Goal: Find specific page/section: Find specific page/section

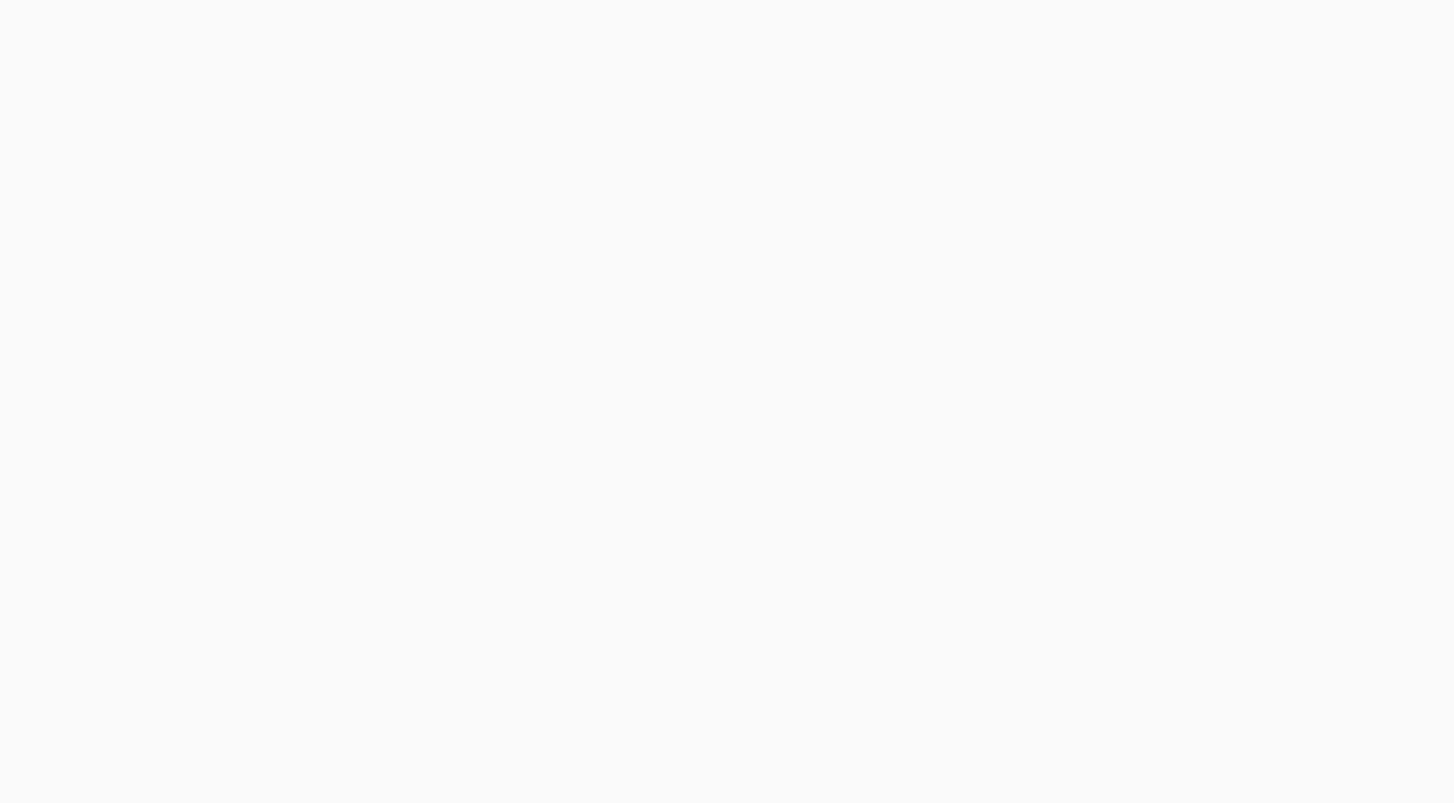
type email "[EMAIL_ADDRESS][DOMAIN_NAME]"
click at [352, 395] on email "[EMAIL_ADDRESS][DOMAIN_NAME]" at bounding box center [373, 383] width 313 height 43
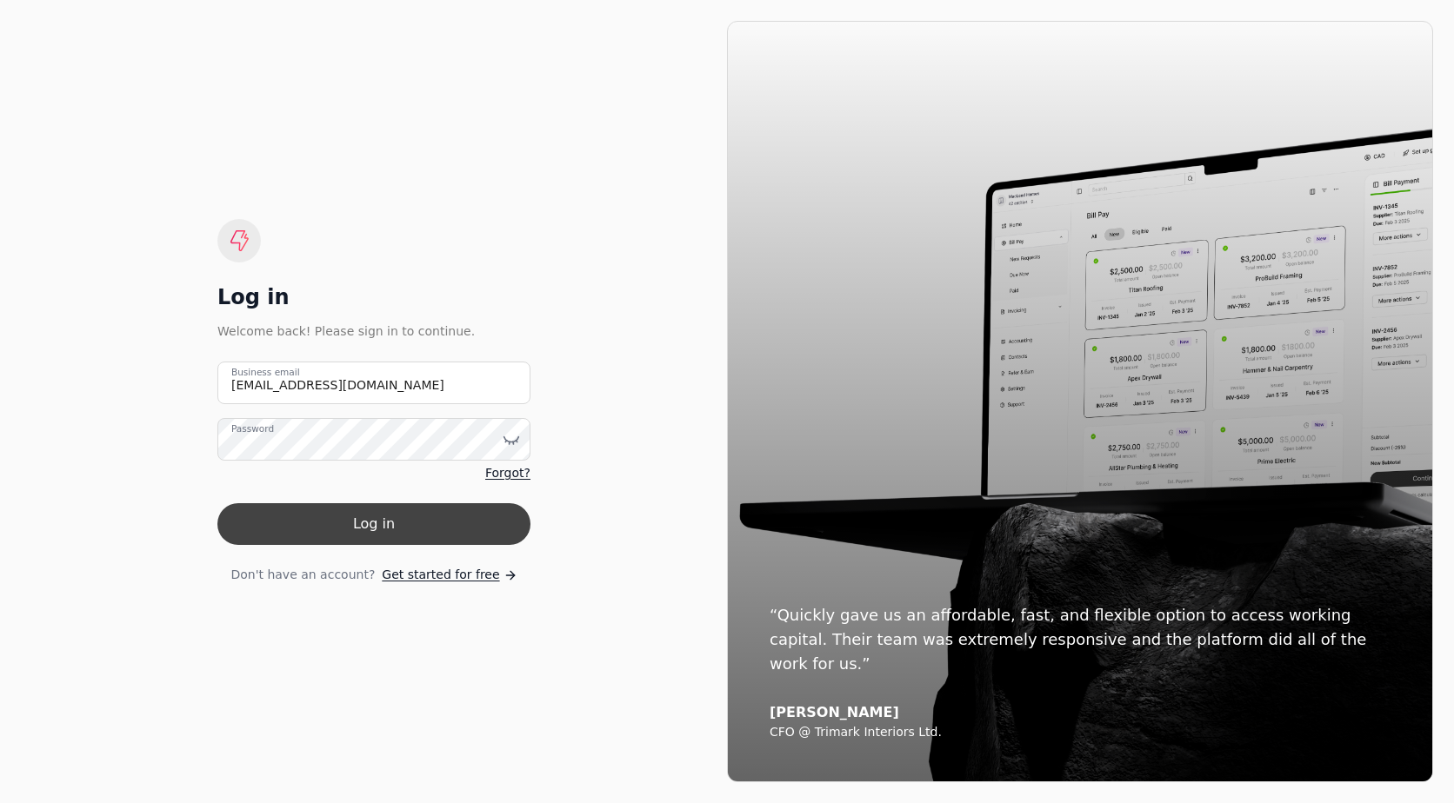
click at [298, 535] on button "Log in" at bounding box center [373, 524] width 313 height 42
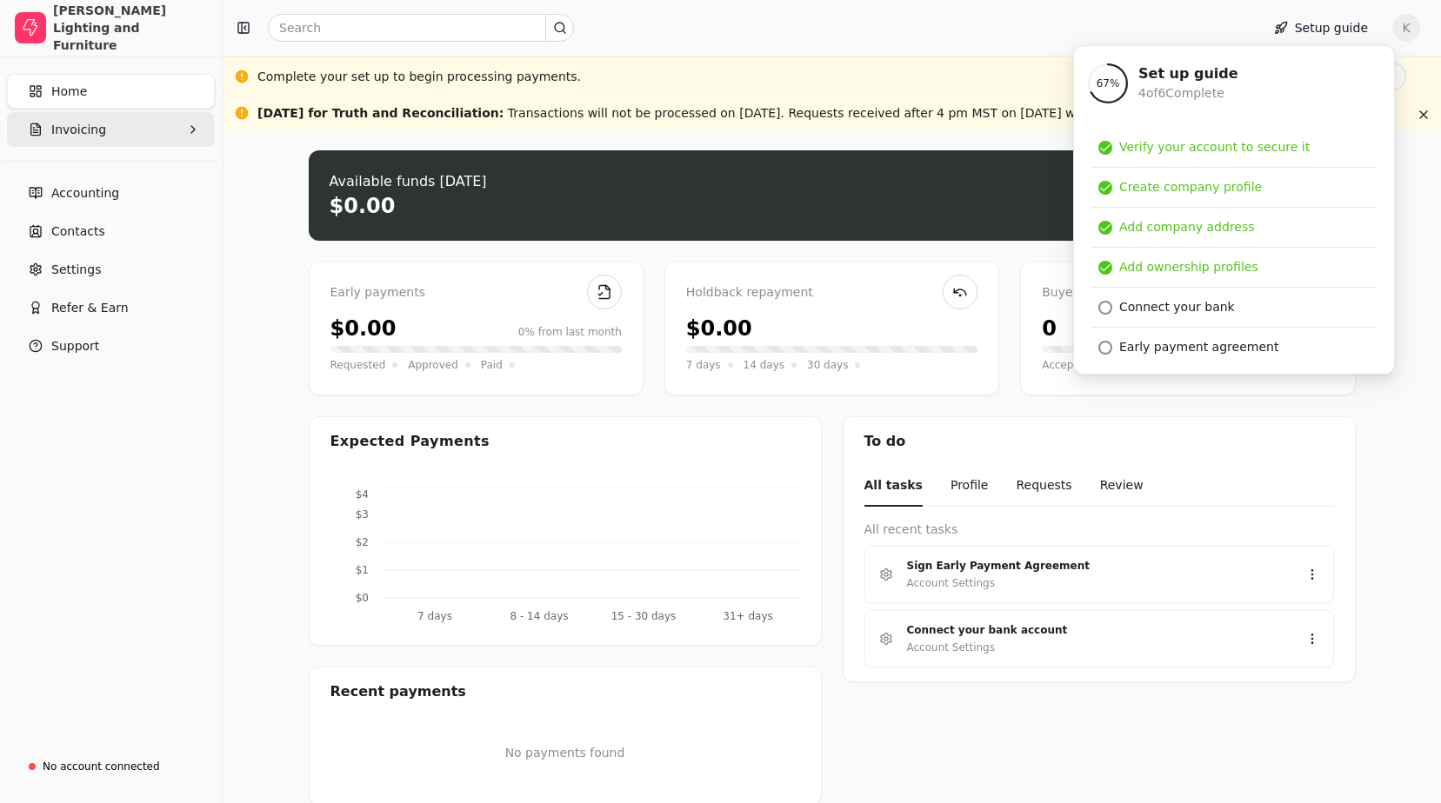
click at [120, 126] on button "Invoicing" at bounding box center [111, 129] width 208 height 35
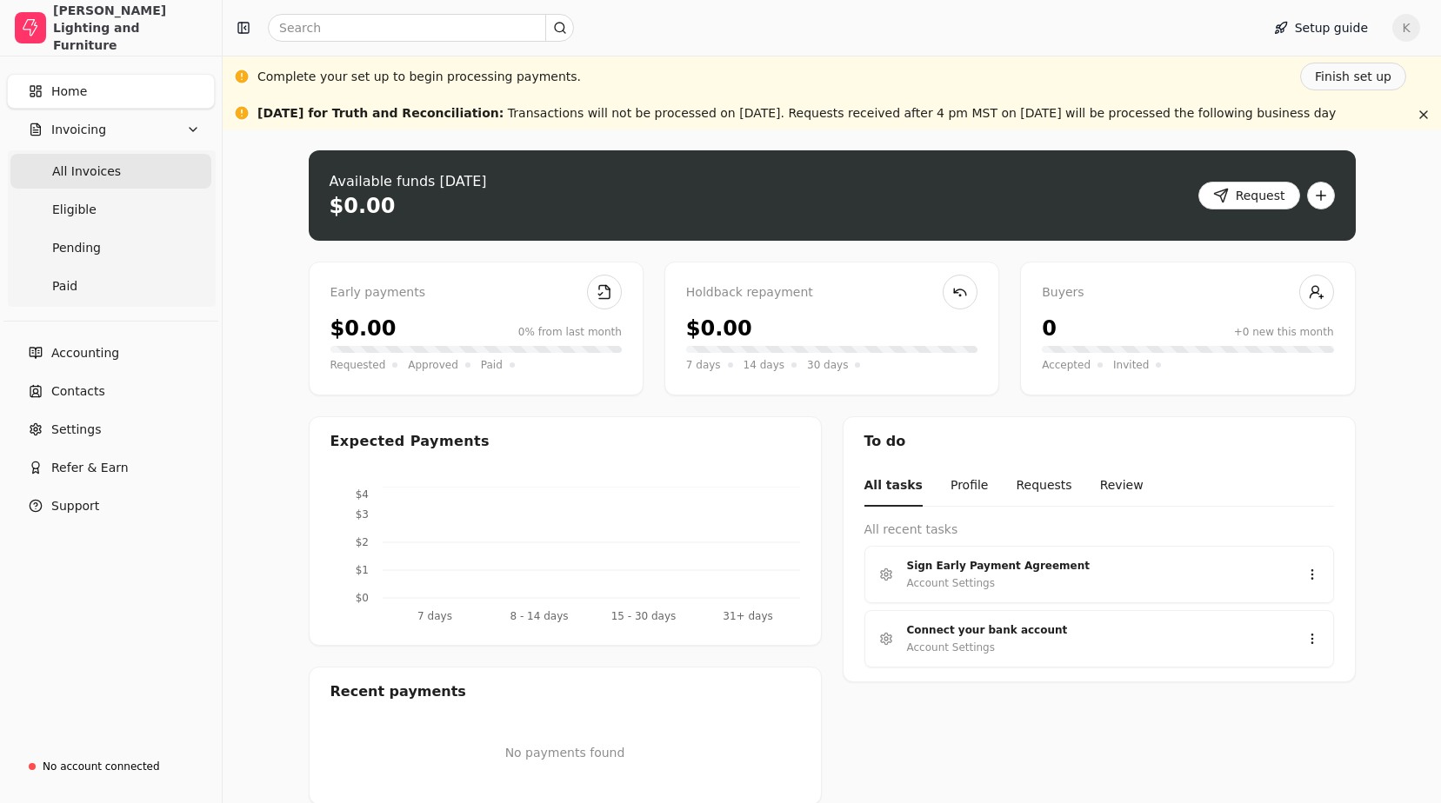
click at [120, 168] on Invoices "All Invoices" at bounding box center [110, 171] width 201 height 35
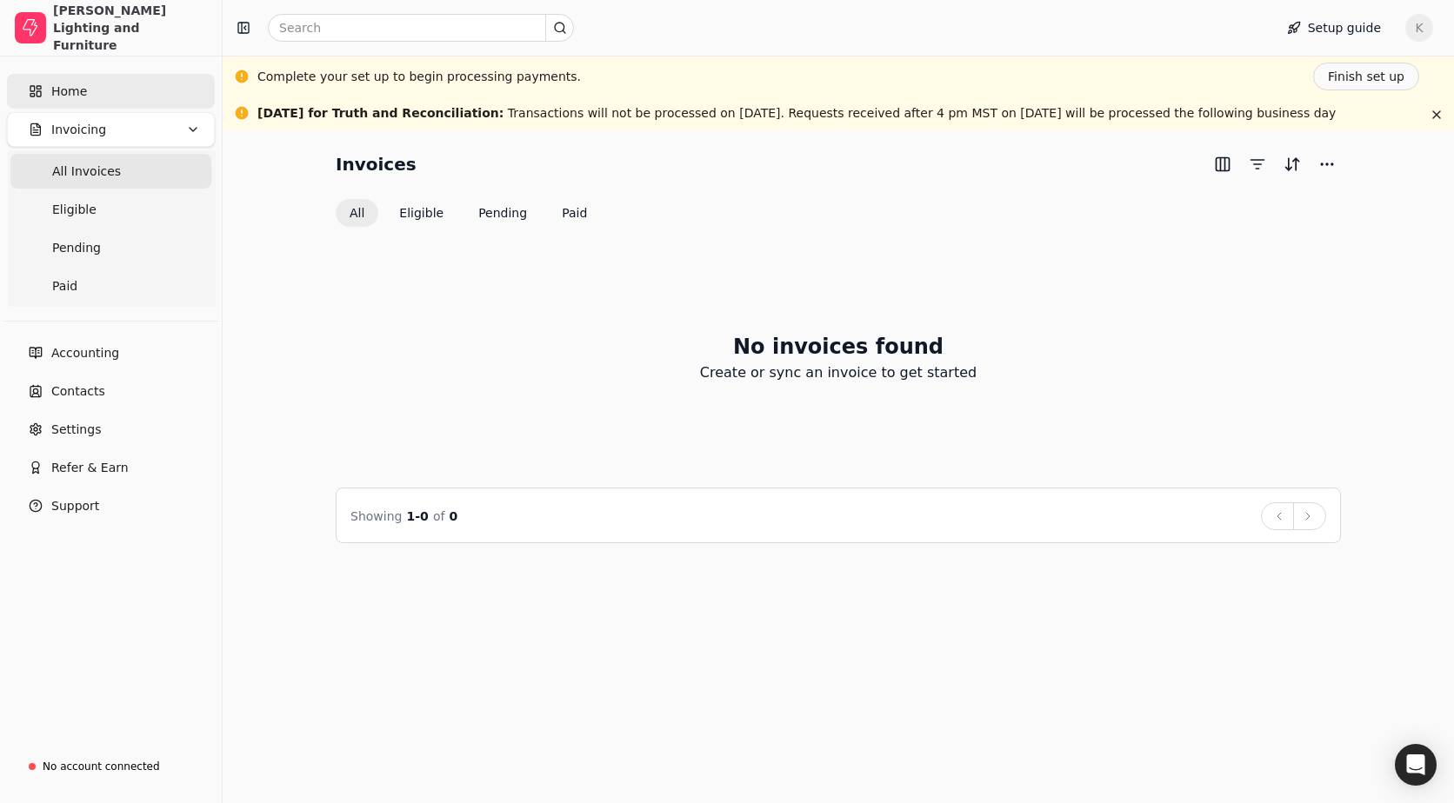
click at [90, 92] on link "Home" at bounding box center [111, 91] width 208 height 35
